Goal: Transaction & Acquisition: Download file/media

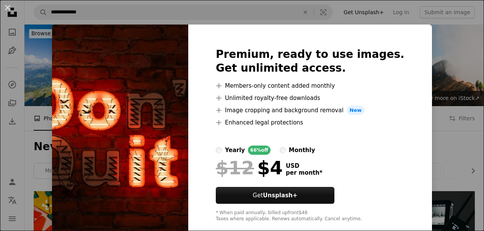
scroll to position [1332, 0]
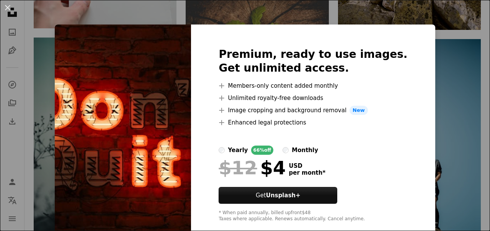
click at [418, 10] on div "An X shape Premium, ready to use images. Get unlimited access. A plus sign Memb…" at bounding box center [245, 115] width 490 height 231
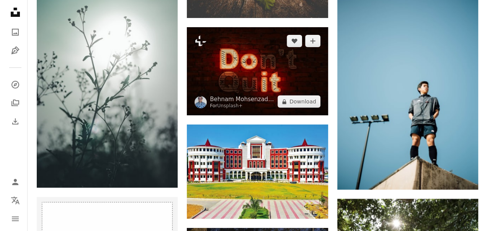
scroll to position [1378, 0]
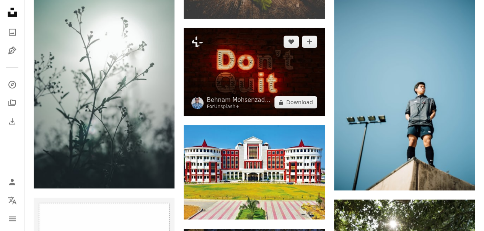
click at [260, 75] on img at bounding box center [254, 72] width 141 height 88
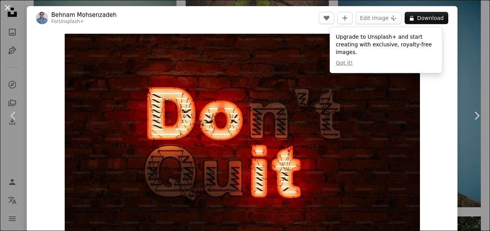
click at [6, 8] on button "An X shape" at bounding box center [7, 7] width 9 height 9
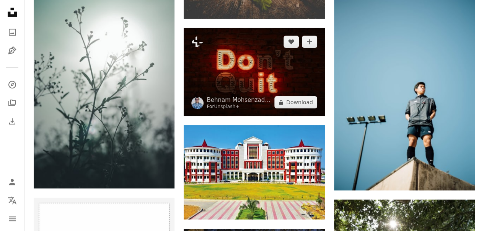
click at [236, 67] on img at bounding box center [254, 72] width 141 height 88
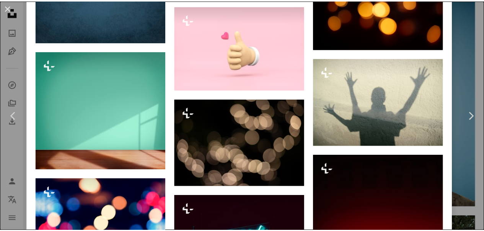
scroll to position [2695, 0]
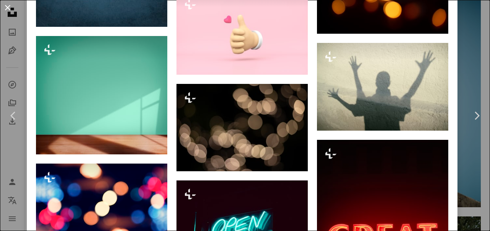
click at [3, 6] on button "An X shape" at bounding box center [7, 7] width 9 height 9
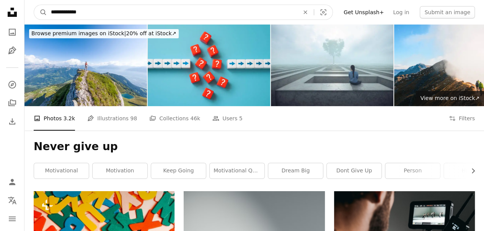
click at [95, 14] on input "**********" at bounding box center [172, 12] width 250 height 15
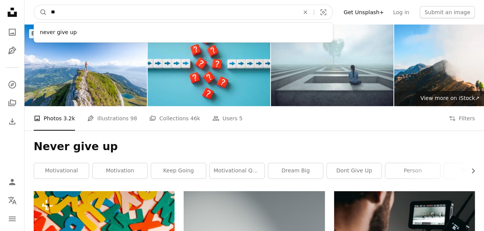
type input "*"
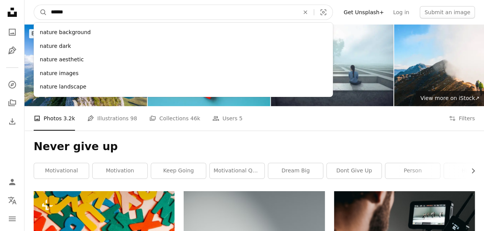
type input "******"
click at [34, 5] on button "A magnifying glass" at bounding box center [40, 12] width 13 height 15
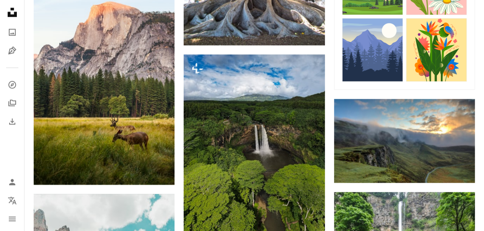
scroll to position [398, 0]
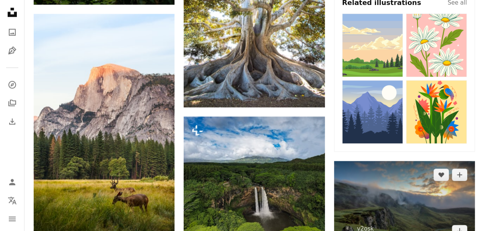
click at [394, 189] on img at bounding box center [404, 203] width 141 height 84
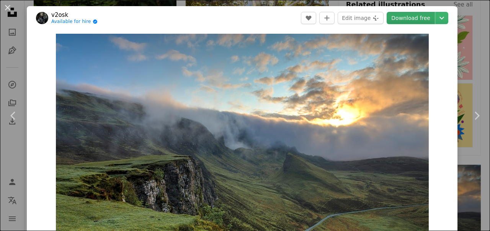
click at [402, 21] on link "Download free" at bounding box center [411, 18] width 48 height 12
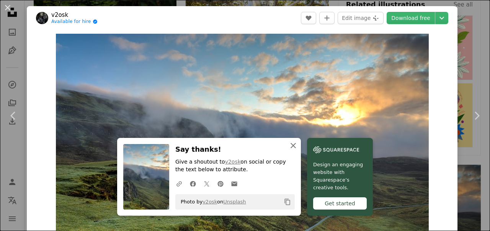
click at [291, 145] on icon "An X shape" at bounding box center [293, 145] width 9 height 9
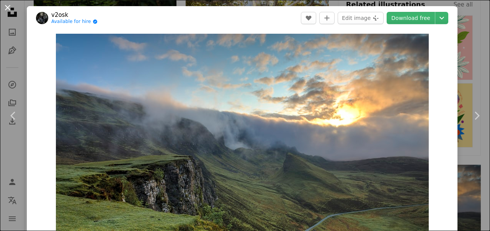
click at [7, 9] on button "An X shape" at bounding box center [7, 7] width 9 height 9
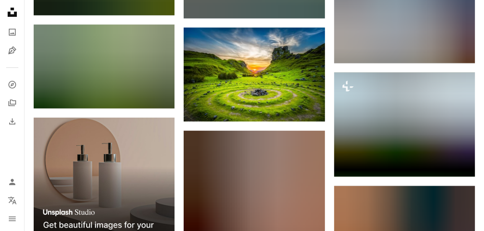
scroll to position [1332, 0]
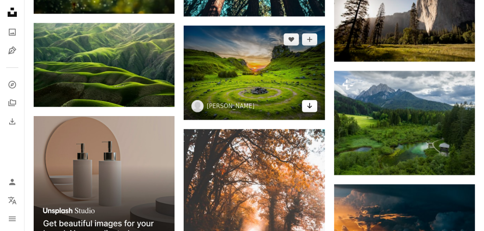
click at [309, 106] on icon "Download" at bounding box center [309, 105] width 5 height 5
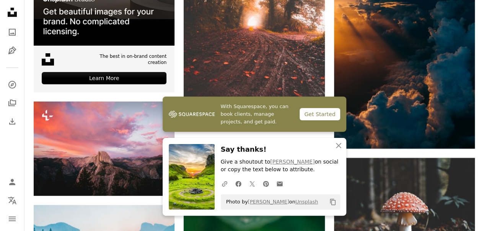
scroll to position [1547, 0]
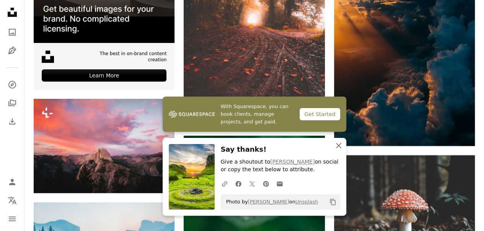
click at [340, 146] on icon "An X shape" at bounding box center [338, 145] width 9 height 9
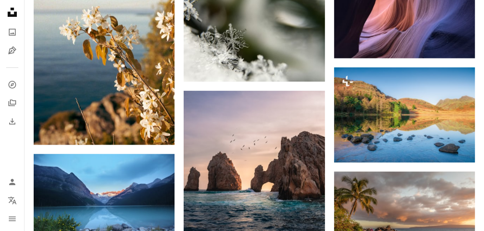
scroll to position [10091, 0]
